Goal: Complete application form

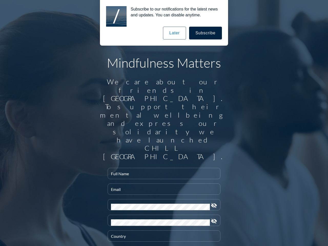
click at [162, 172] on input "Full Name" at bounding box center [164, 175] width 106 height 6
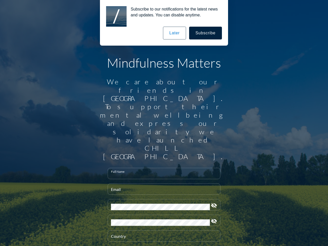
click at [162, 188] on input "Email" at bounding box center [164, 191] width 106 height 6
click at [162, 199] on div "Password" at bounding box center [160, 204] width 99 height 11
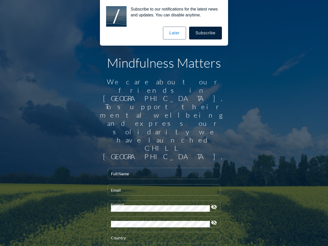
click at [212, 204] on icon "visibility_off" at bounding box center [214, 207] width 6 height 6
click at [162, 217] on div "Confirm Password" at bounding box center [160, 222] width 99 height 11
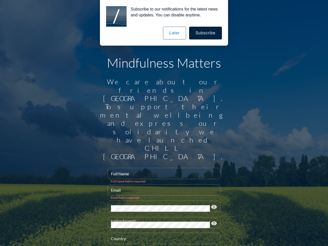
click at [212, 220] on icon "visibility" at bounding box center [214, 223] width 6 height 6
click at [162, 233] on div "Country" at bounding box center [164, 238] width 106 height 11
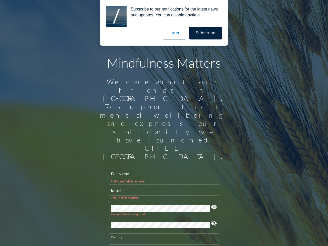
click at [206, 33] on button "Subscribe" at bounding box center [205, 33] width 33 height 13
